Goal: Information Seeking & Learning: Learn about a topic

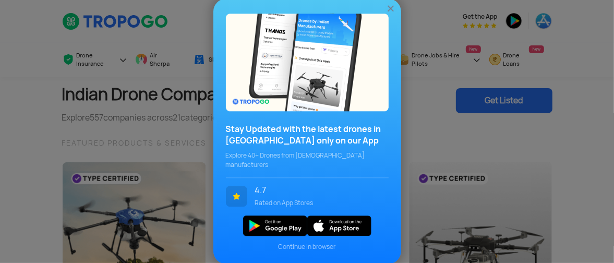
click at [393, 14] on img at bounding box center [390, 9] width 10 height 10
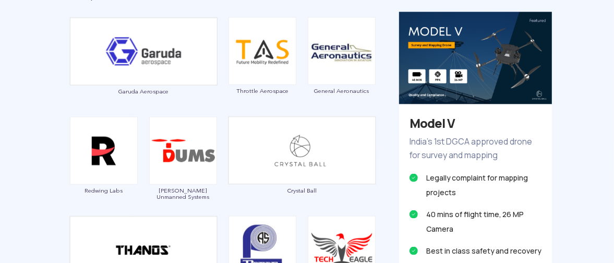
scroll to position [901, 0]
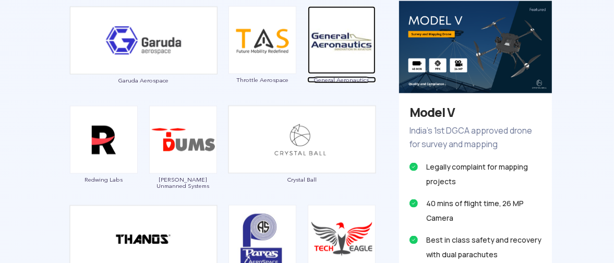
click at [330, 36] on img at bounding box center [342, 40] width 68 height 68
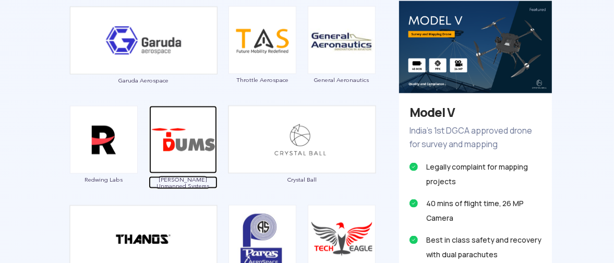
click at [183, 178] on span "[PERSON_NAME] Unmanned Systems" at bounding box center [183, 182] width 69 height 13
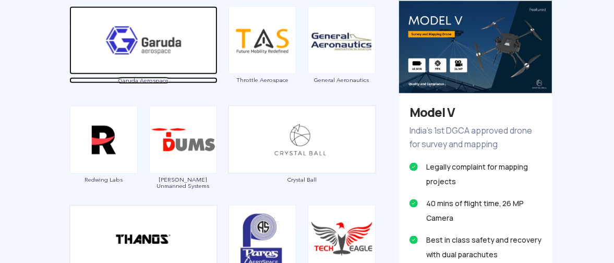
click at [166, 52] on img at bounding box center [143, 40] width 148 height 68
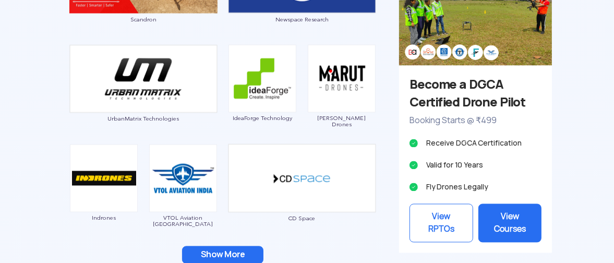
scroll to position [1216, 0]
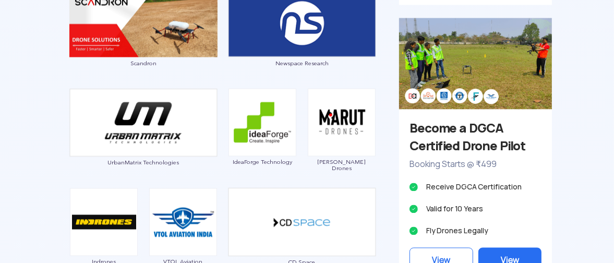
click at [346, 128] on img at bounding box center [342, 123] width 68 height 68
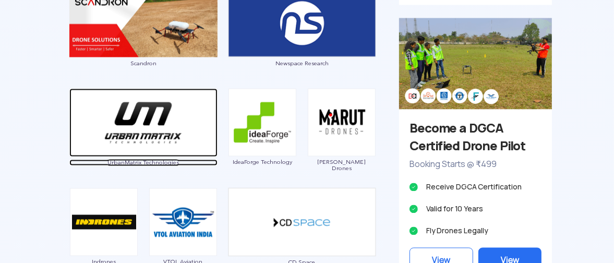
click at [139, 135] on img at bounding box center [143, 123] width 148 height 68
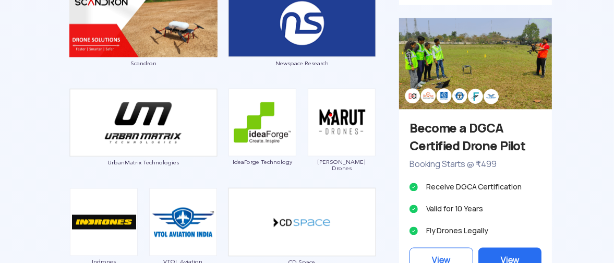
click at [333, 120] on img at bounding box center [342, 123] width 68 height 68
click at [355, 119] on img at bounding box center [342, 123] width 68 height 68
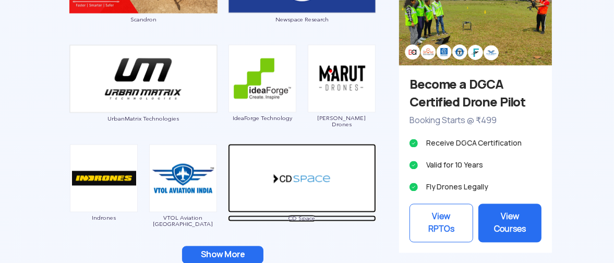
click at [299, 219] on span "CD Space" at bounding box center [302, 218] width 148 height 6
